Goal: Find specific page/section: Find specific page/section

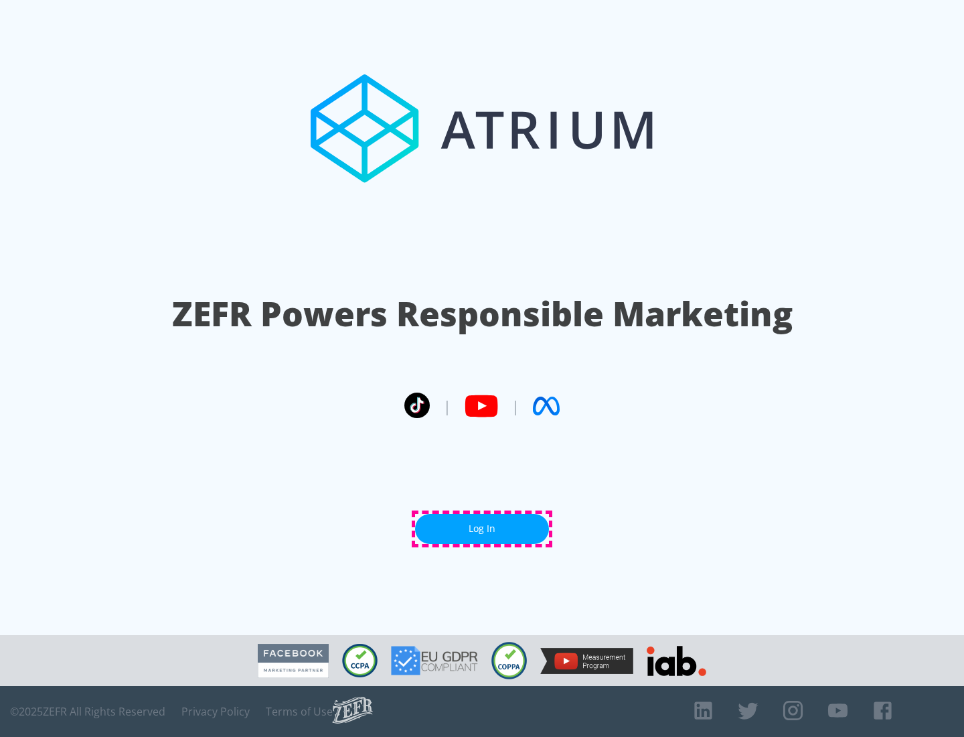
click at [482, 528] on link "Log In" at bounding box center [482, 529] width 134 height 30
